Goal: Task Accomplishment & Management: Use online tool/utility

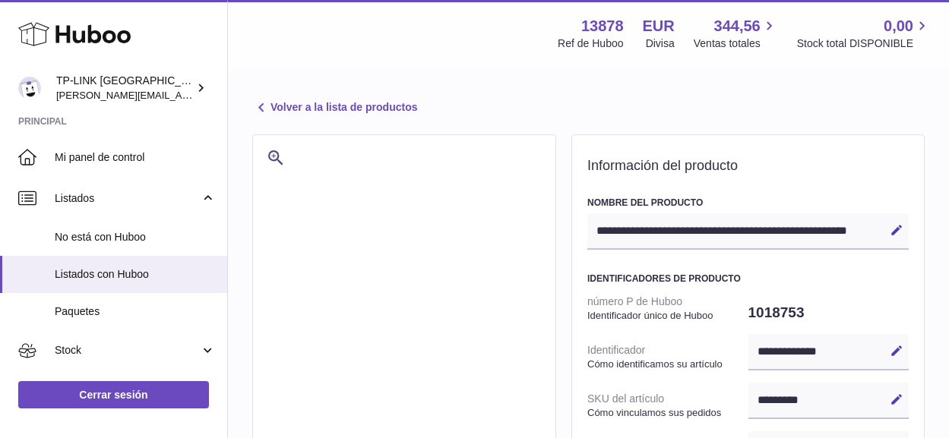
select select
select select "****"
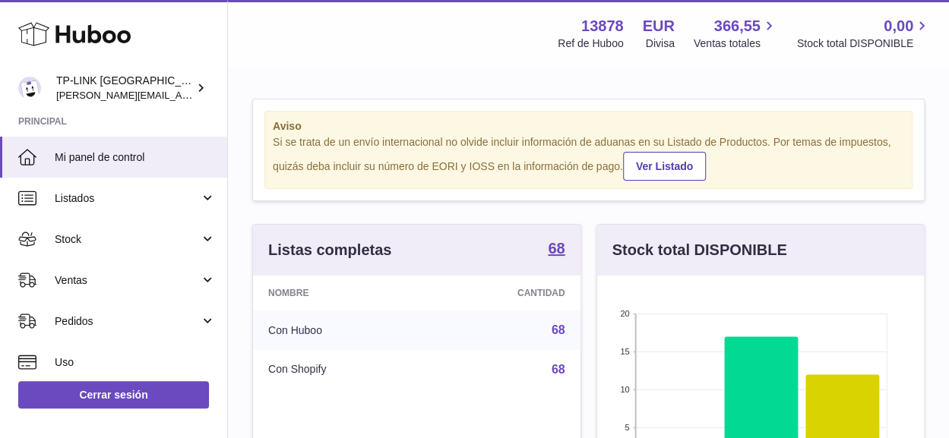
scroll to position [237, 327]
drag, startPoint x: 201, startPoint y: 277, endPoint x: 147, endPoint y: 308, distance: 61.9
click at [201, 277] on link "Ventas" at bounding box center [113, 280] width 227 height 41
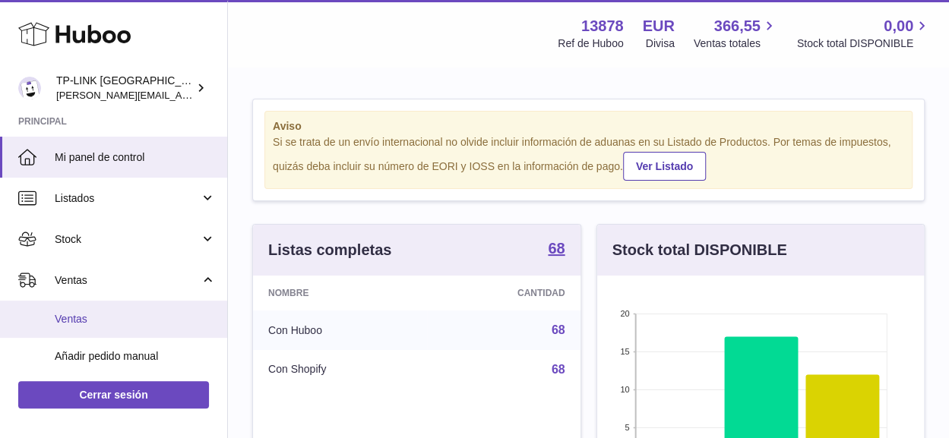
click at [81, 321] on span "Ventas" at bounding box center [135, 319] width 161 height 14
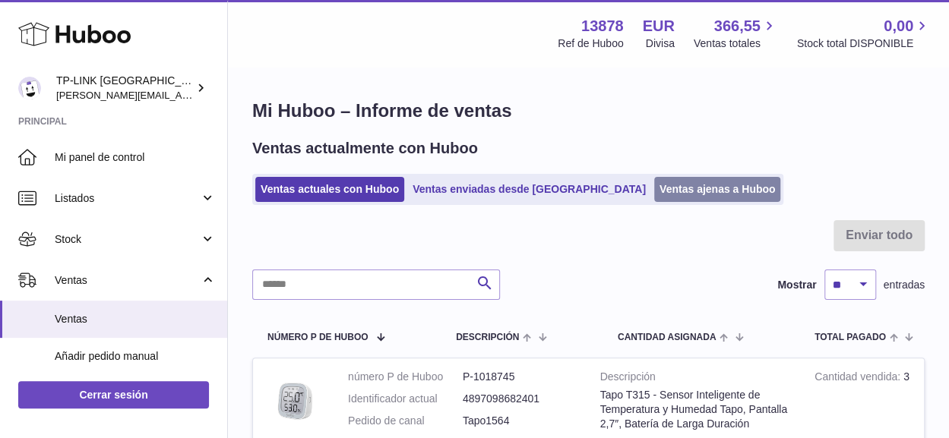
click at [662, 183] on link "Ventas ajenas a Huboo" at bounding box center [717, 189] width 127 height 25
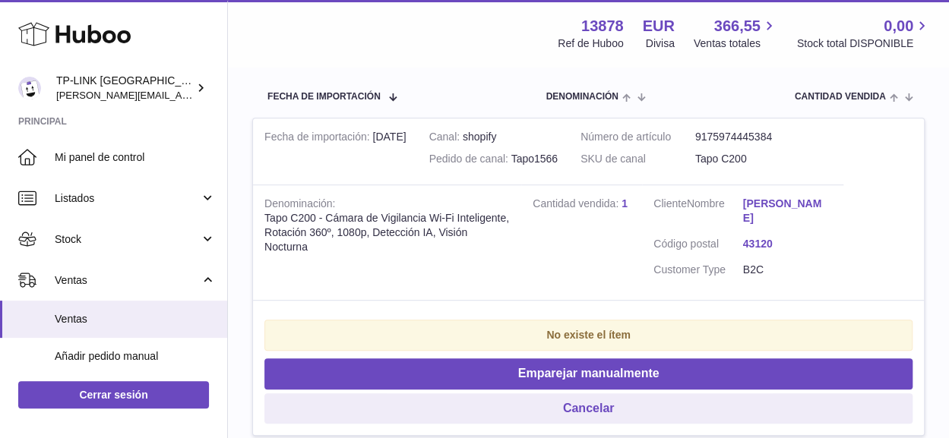
scroll to position [304, 0]
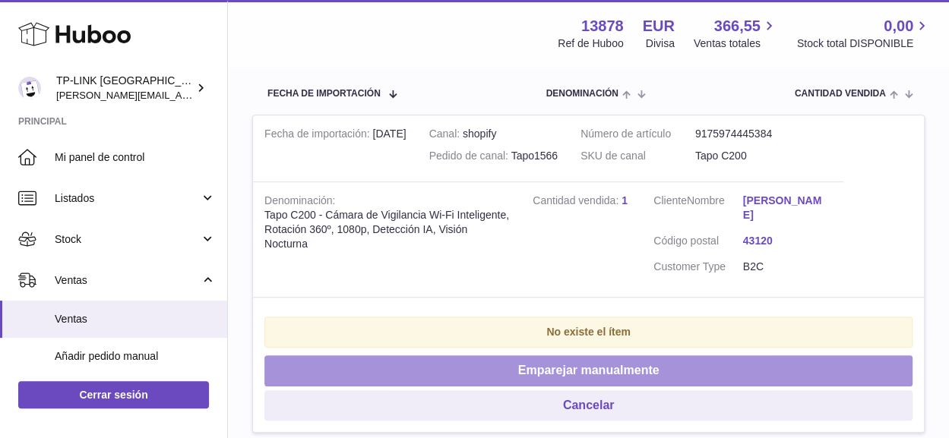
click at [636, 377] on button "Emparejar manualmente" at bounding box center [588, 370] width 648 height 31
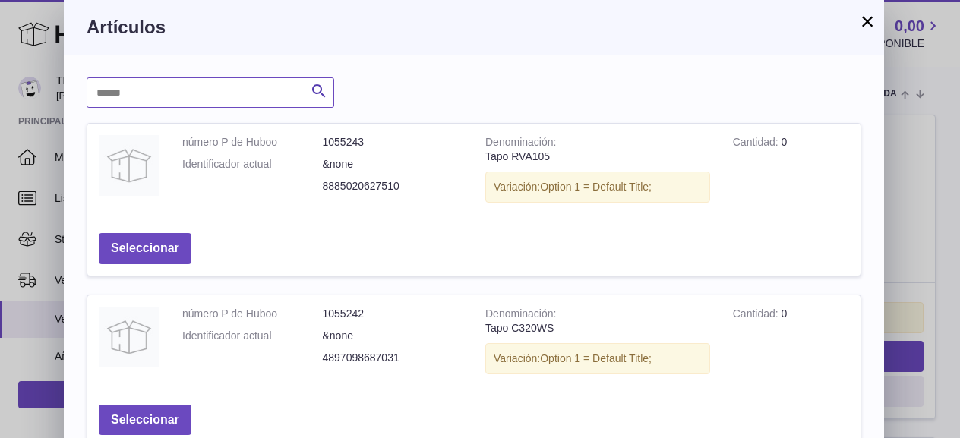
click at [242, 81] on input "text" at bounding box center [211, 92] width 248 height 30
click at [103, 92] on input "***" at bounding box center [211, 92] width 248 height 30
type input "****"
click at [313, 93] on icon "submit" at bounding box center [319, 91] width 18 height 19
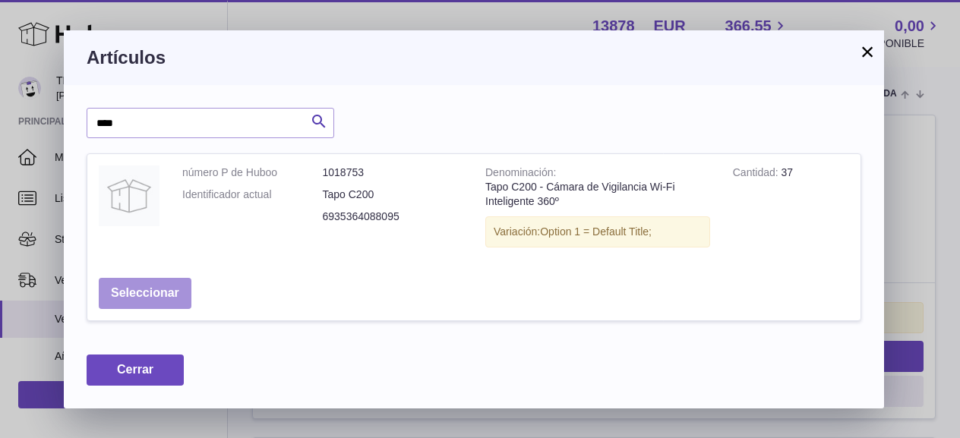
click at [153, 295] on button "Seleccionar" at bounding box center [145, 293] width 93 height 31
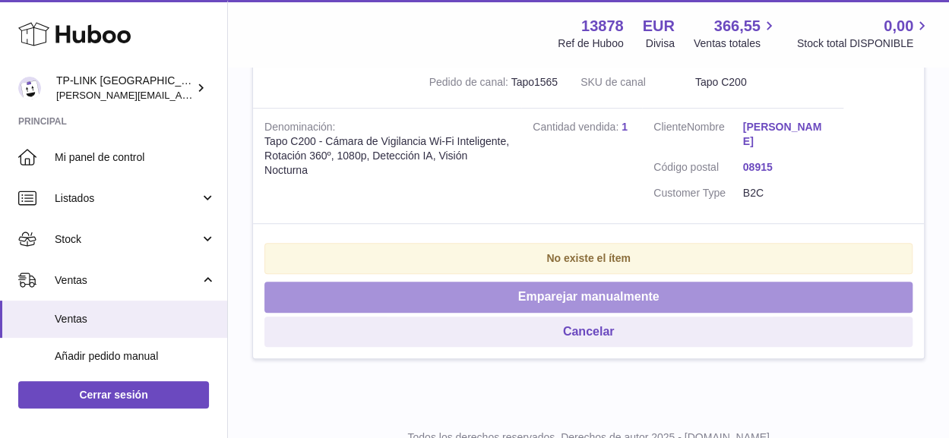
scroll to position [380, 0]
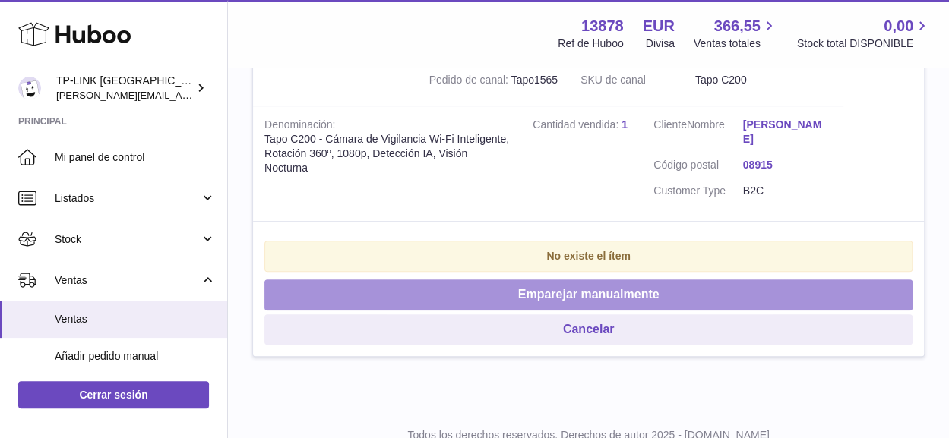
click at [667, 297] on button "Emparejar manualmente" at bounding box center [588, 294] width 648 height 31
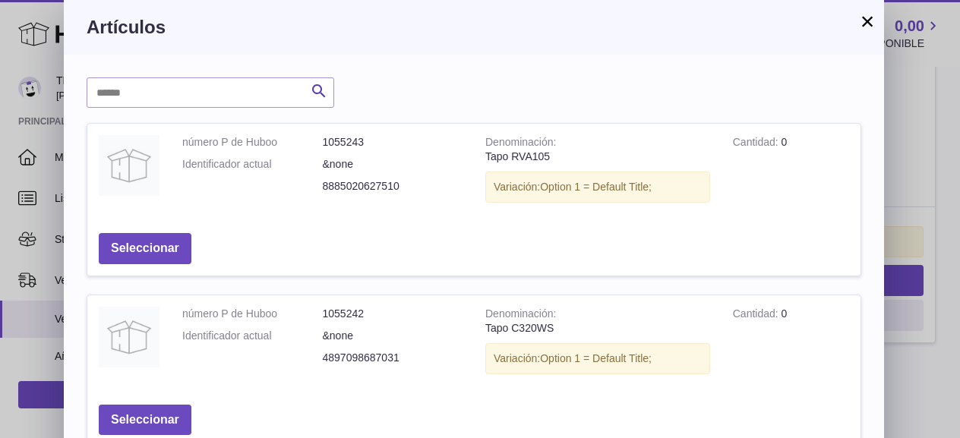
click at [867, 24] on button "×" at bounding box center [867, 21] width 18 height 18
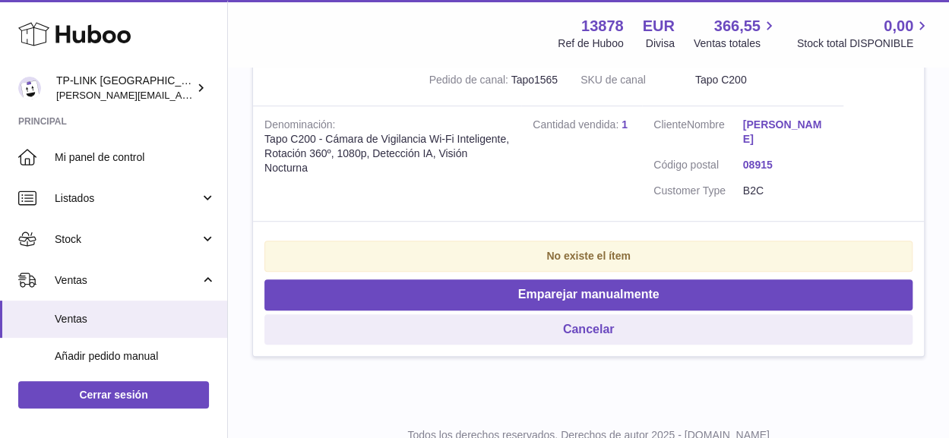
scroll to position [304, 0]
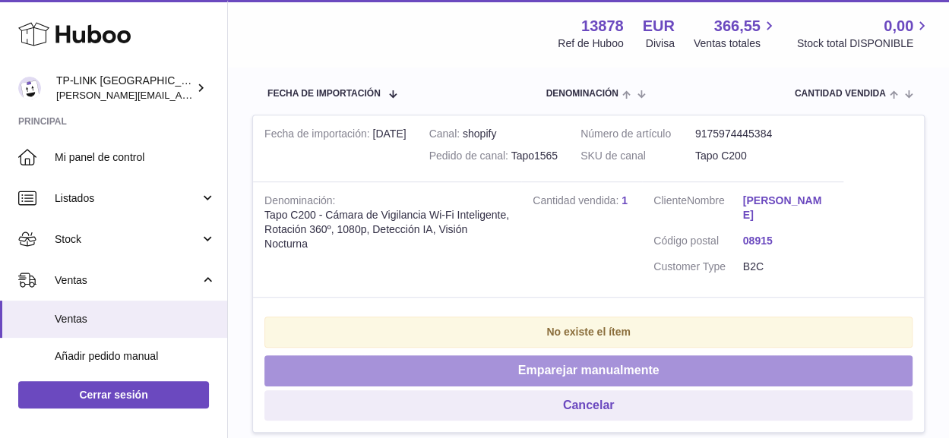
click at [658, 360] on button "Emparejar manualmente" at bounding box center [588, 370] width 648 height 31
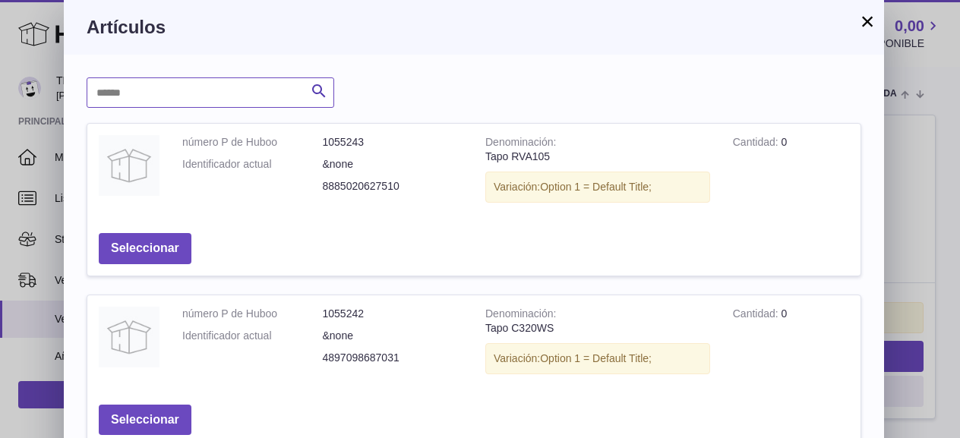
click at [213, 87] on input "text" at bounding box center [211, 92] width 248 height 30
type input "****"
click at [314, 90] on icon "submit" at bounding box center [319, 91] width 18 height 19
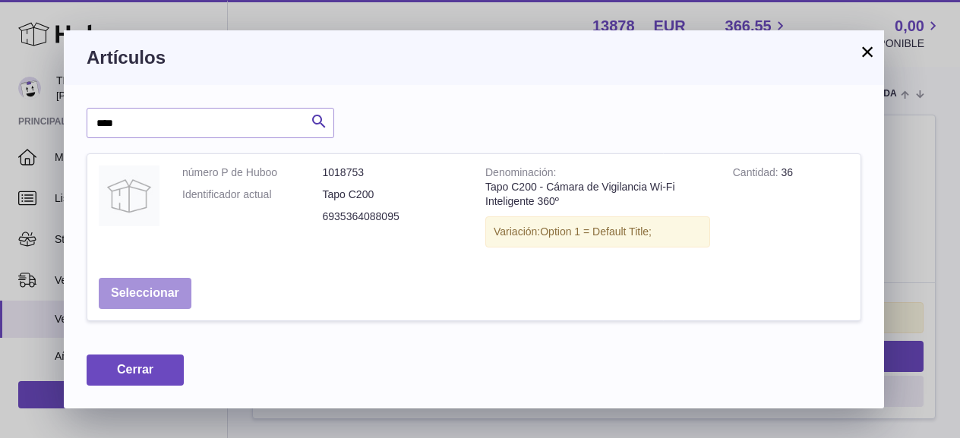
click at [178, 289] on button "Seleccionar" at bounding box center [145, 293] width 93 height 31
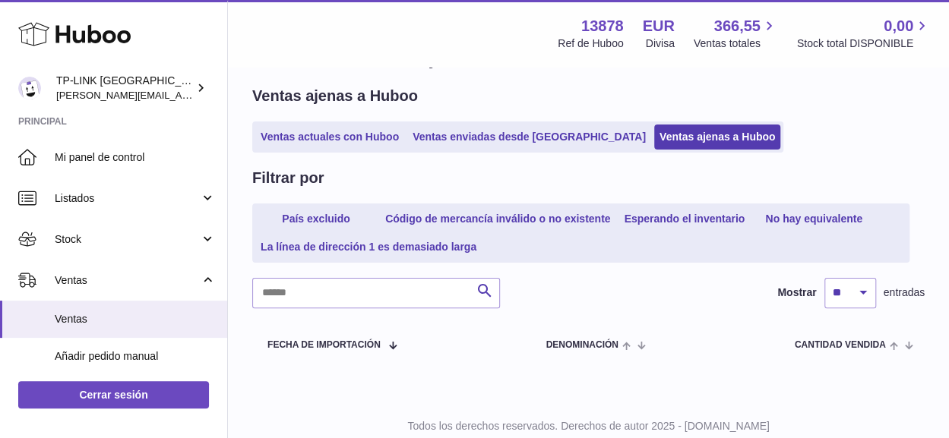
scroll to position [0, 0]
